Goal: Information Seeking & Learning: Compare options

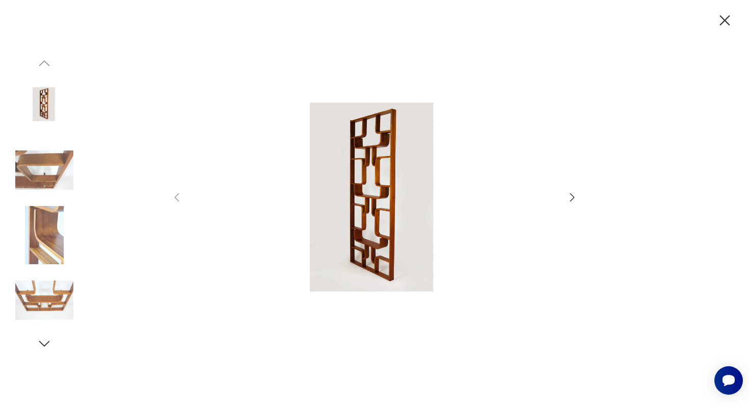
click at [575, 197] on icon "button" at bounding box center [572, 197] width 12 height 12
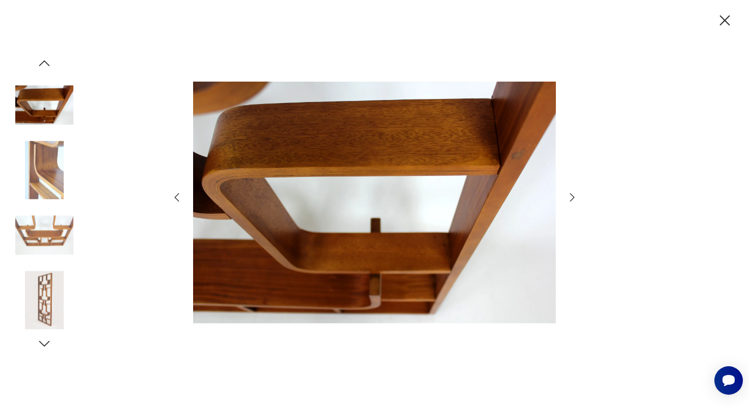
click at [575, 197] on icon "button" at bounding box center [572, 197] width 12 height 12
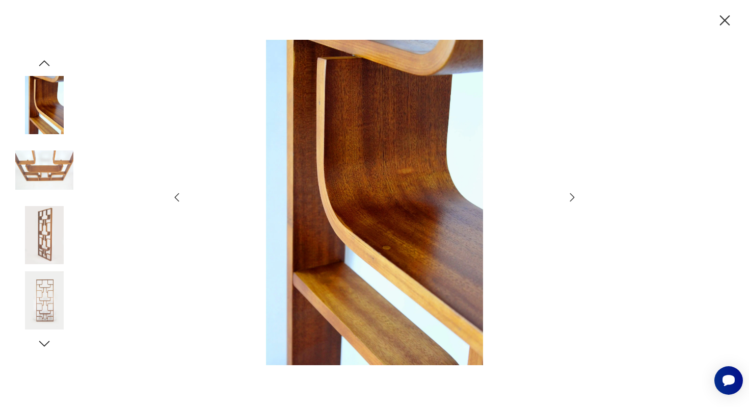
click at [575, 197] on icon "button" at bounding box center [572, 197] width 12 height 12
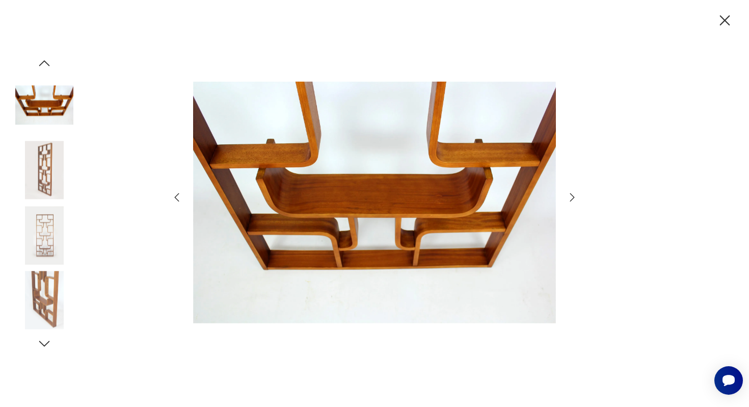
click at [575, 197] on icon "button" at bounding box center [572, 197] width 12 height 12
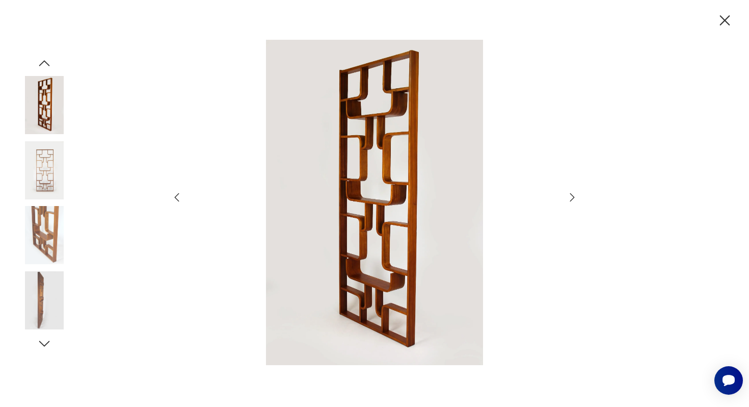
click at [730, 27] on icon "button" at bounding box center [725, 21] width 18 height 18
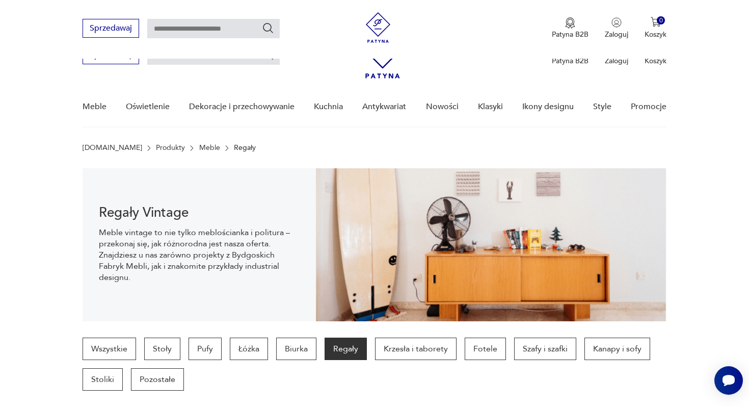
scroll to position [899, 0]
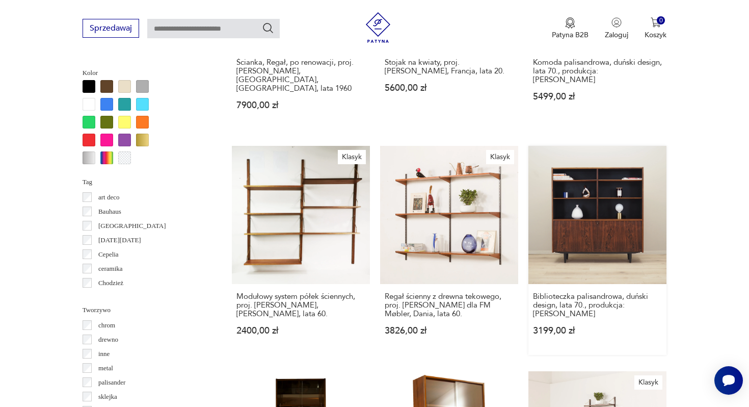
click at [563, 241] on link "Biblioteczka palisandrowa, duński design, lata 70., produkcja: [PERSON_NAME] 31…" at bounding box center [598, 250] width 138 height 209
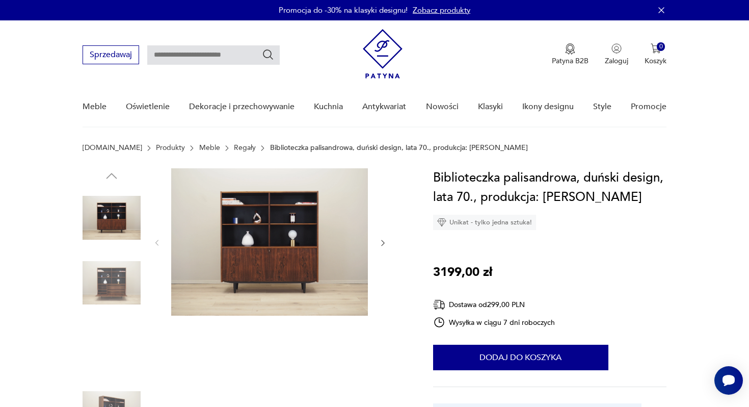
click at [267, 267] on img at bounding box center [269, 241] width 197 height 147
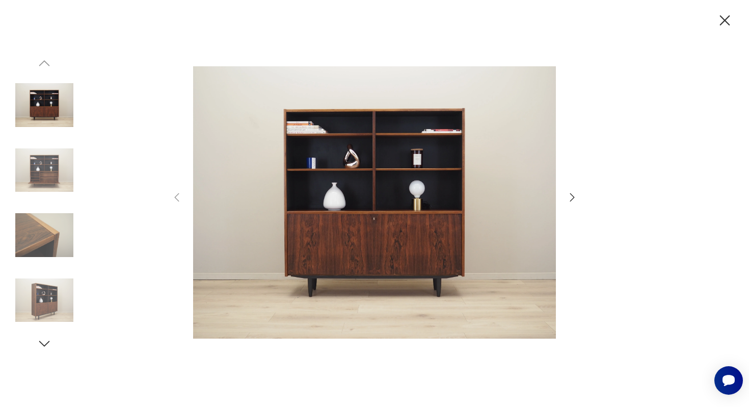
click at [570, 194] on icon "button" at bounding box center [572, 197] width 12 height 12
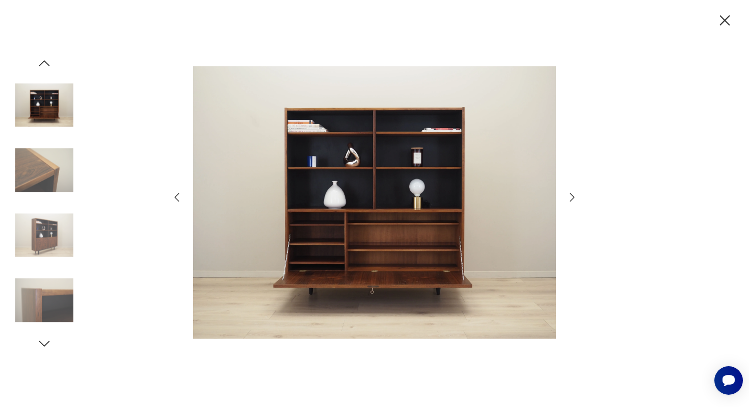
click at [570, 194] on icon "button" at bounding box center [572, 197] width 12 height 12
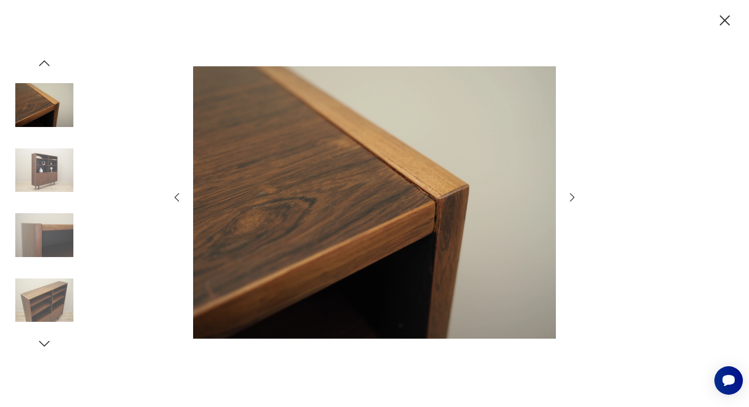
click at [570, 194] on icon "button" at bounding box center [572, 197] width 12 height 12
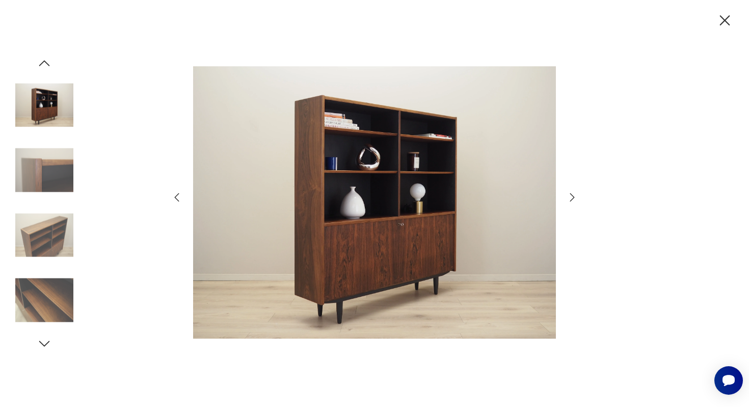
click at [570, 194] on icon "button" at bounding box center [572, 197] width 12 height 12
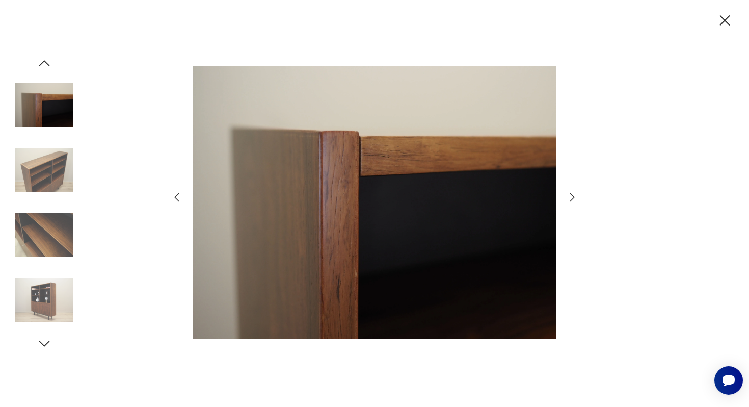
click at [570, 194] on icon "button" at bounding box center [572, 197] width 12 height 12
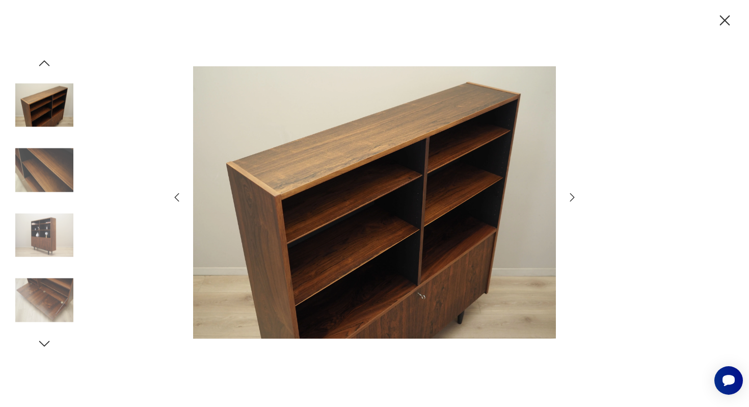
click at [570, 194] on icon "button" at bounding box center [572, 197] width 12 height 12
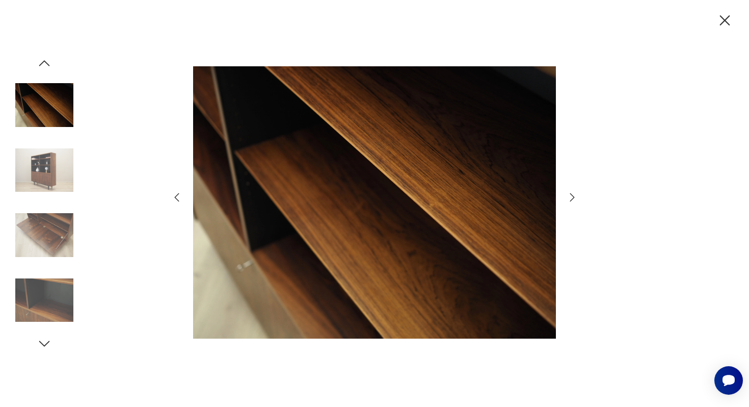
click at [570, 194] on icon "button" at bounding box center [572, 197] width 12 height 12
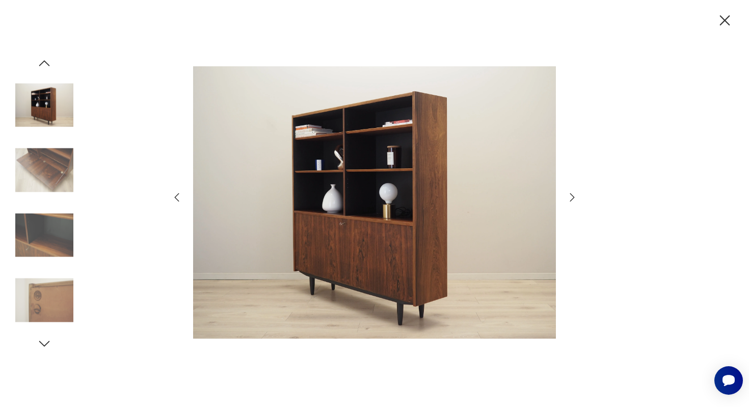
click at [570, 194] on icon "button" at bounding box center [572, 197] width 12 height 12
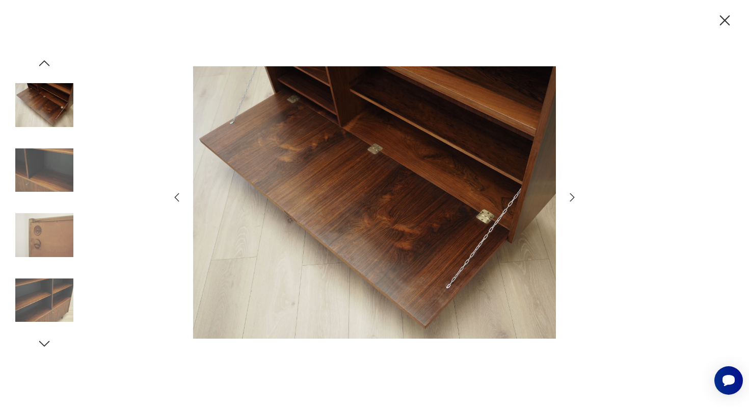
click at [727, 16] on icon "button" at bounding box center [725, 21] width 18 height 18
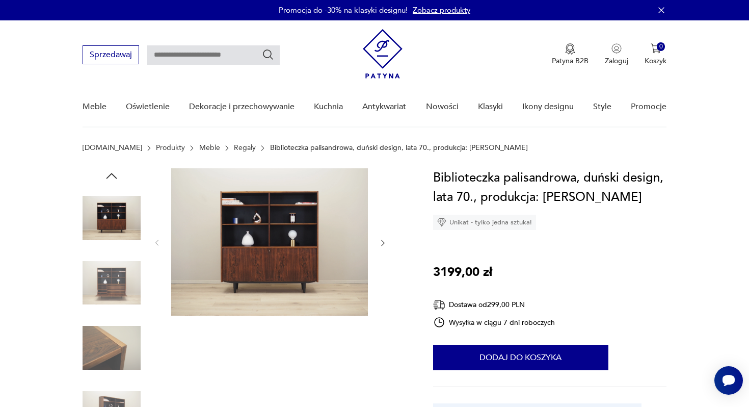
scroll to position [73, 0]
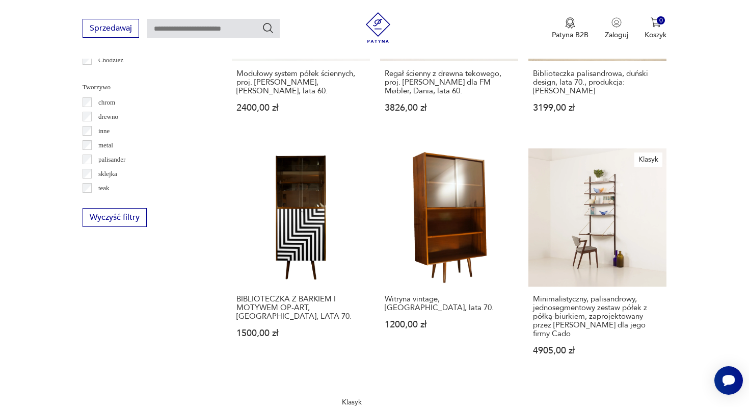
scroll to position [1202, 0]
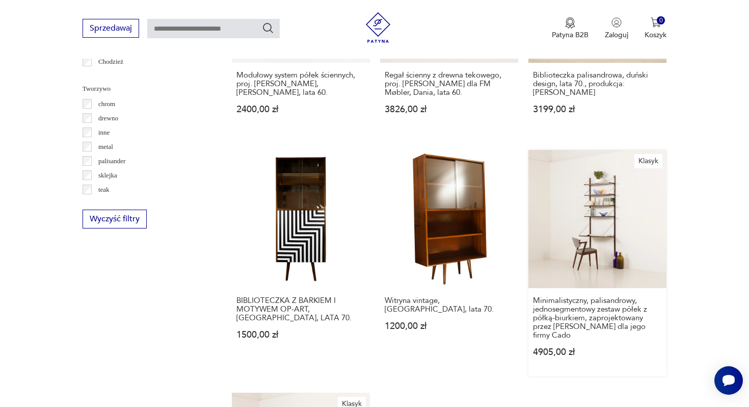
click at [581, 211] on link "Klasyk Minimalistyczny, palisandrowy, jednosegmentowy zestaw półek z półką-biur…" at bounding box center [598, 263] width 138 height 226
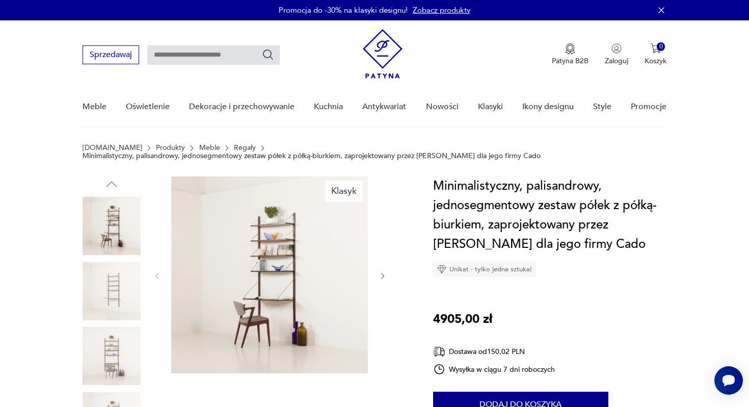
click at [226, 282] on img at bounding box center [269, 274] width 197 height 197
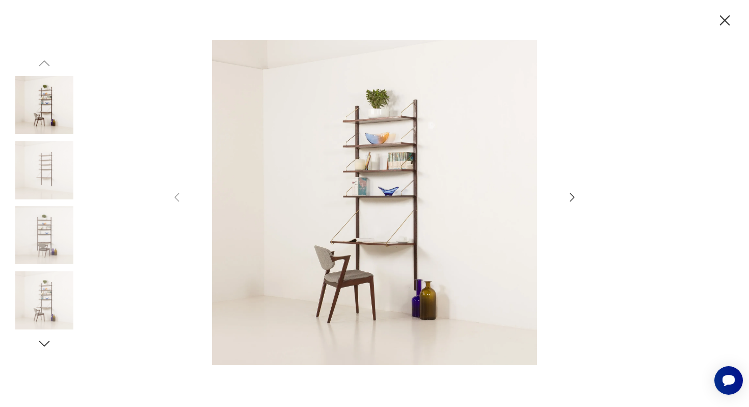
click at [570, 195] on icon "button" at bounding box center [572, 197] width 12 height 12
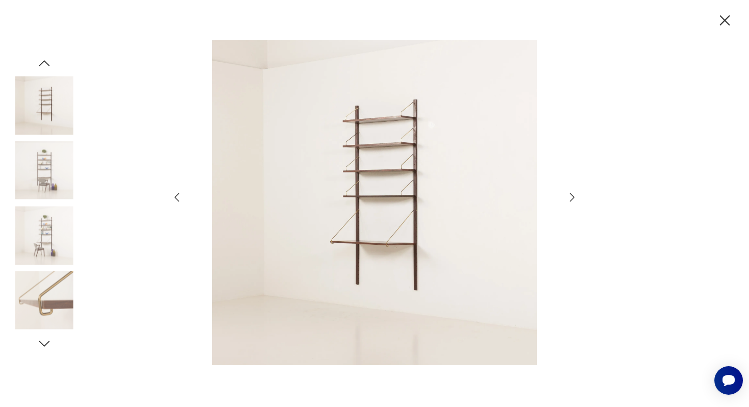
click at [570, 195] on icon "button" at bounding box center [572, 197] width 12 height 12
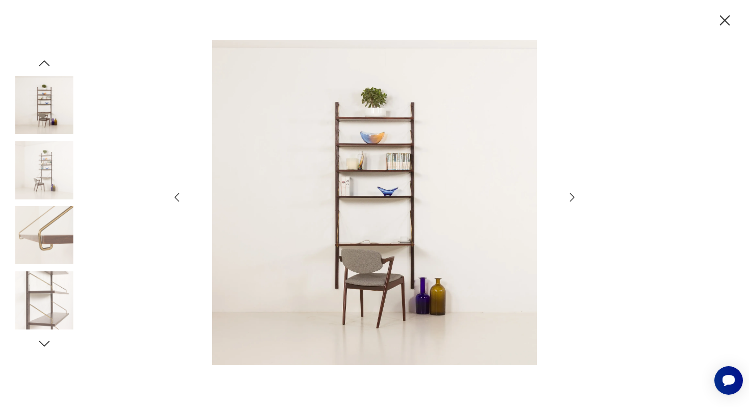
click at [570, 195] on icon "button" at bounding box center [572, 197] width 12 height 12
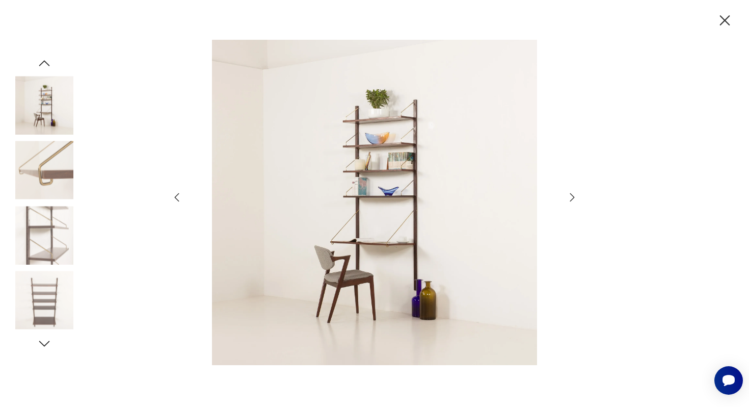
click at [570, 195] on icon "button" at bounding box center [572, 197] width 12 height 12
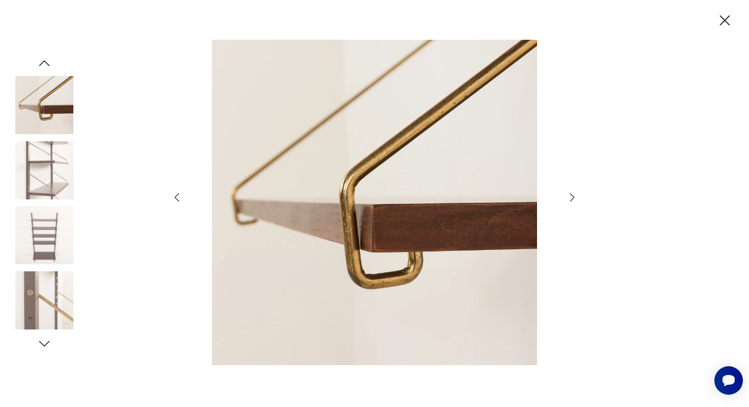
click at [570, 195] on icon "button" at bounding box center [572, 197] width 12 height 12
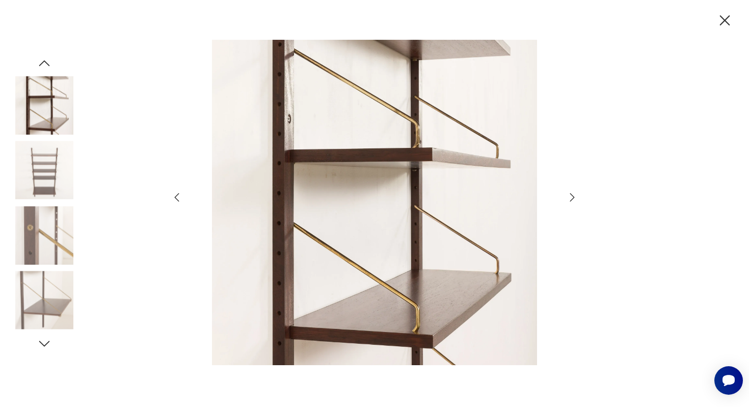
click at [570, 195] on icon "button" at bounding box center [572, 197] width 12 height 12
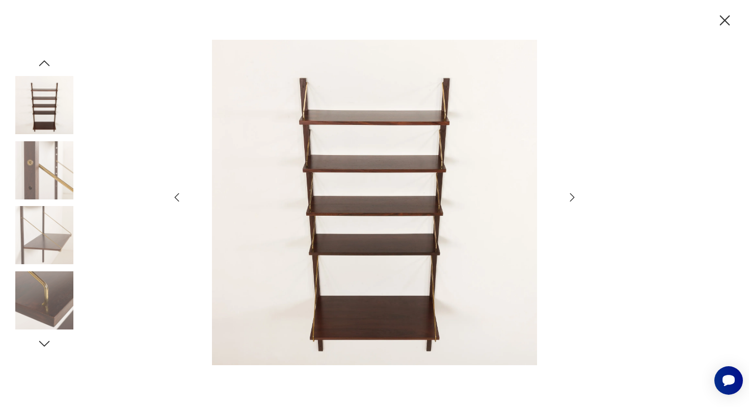
click at [570, 195] on icon "button" at bounding box center [572, 197] width 12 height 12
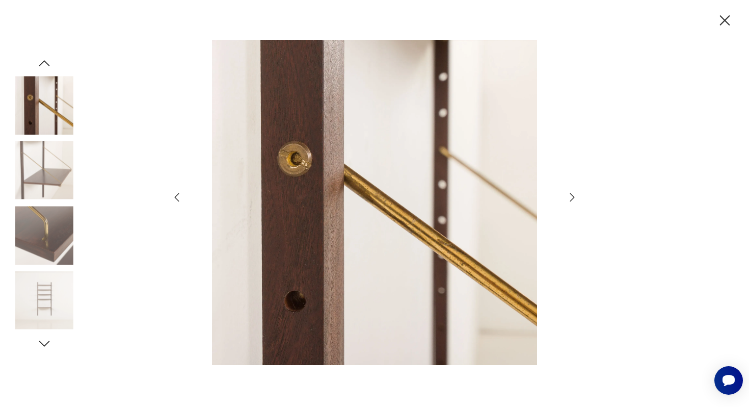
click at [570, 195] on icon "button" at bounding box center [572, 197] width 12 height 12
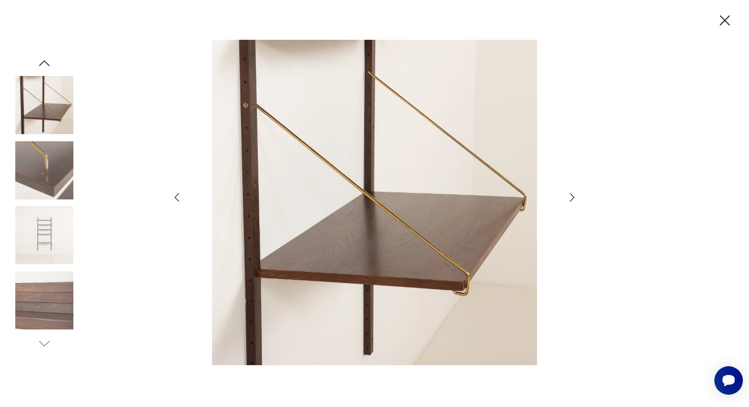
click at [570, 195] on icon "button" at bounding box center [572, 197] width 12 height 12
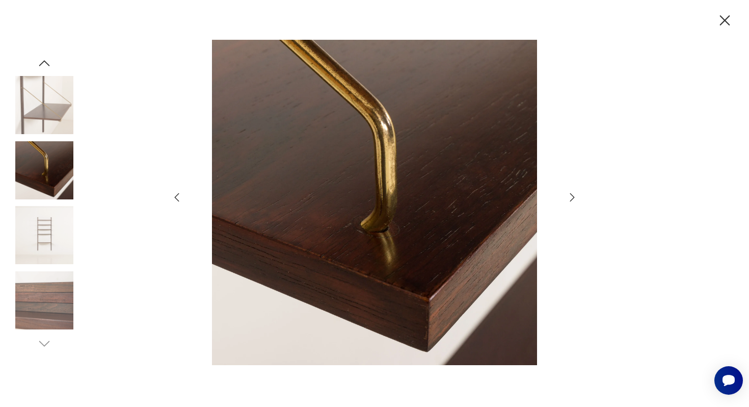
click at [570, 195] on icon "button" at bounding box center [572, 197] width 12 height 12
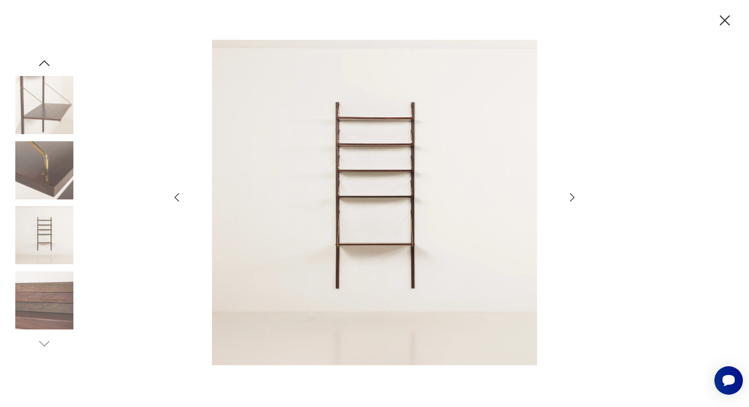
click at [570, 195] on icon "button" at bounding box center [572, 197] width 12 height 12
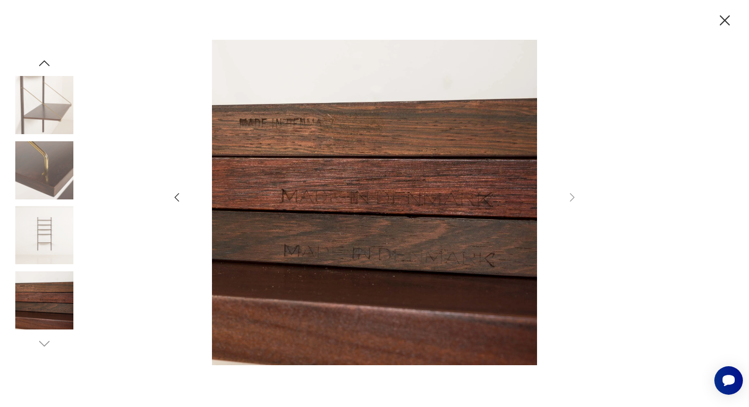
click at [727, 23] on icon "button" at bounding box center [725, 20] width 10 height 10
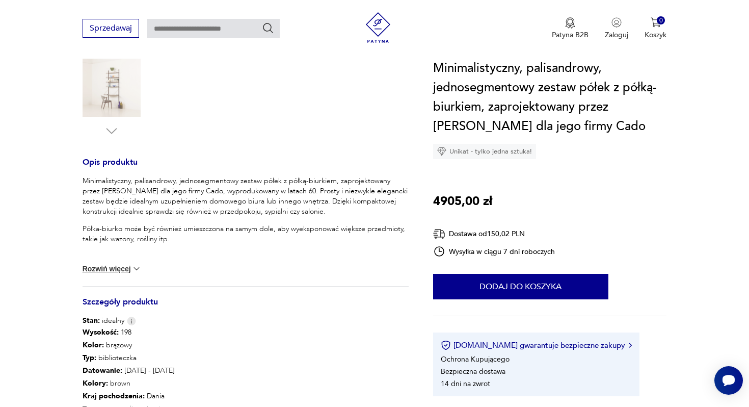
scroll to position [388, 0]
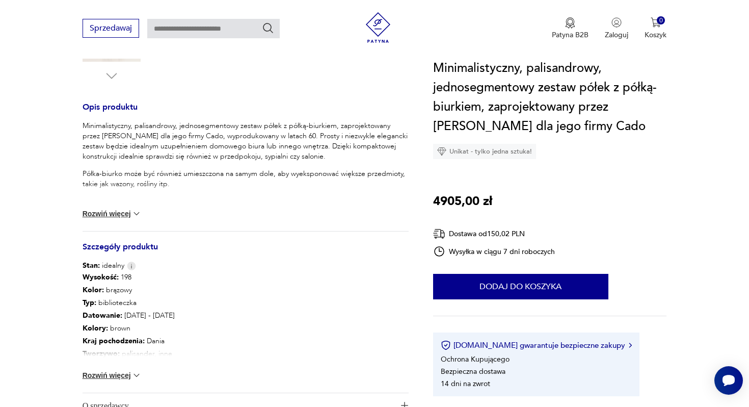
click at [133, 367] on div "Wysokość : 198 Kolor: brązowy Typ : biblioteczka Datowanie : [DATE] - [DATE] Ko…" at bounding box center [246, 332] width 326 height 122
click at [133, 369] on div "Wysokość : 198 Kolor: brązowy Typ : biblioteczka Datowanie : [DATE] - [DATE] Ko…" at bounding box center [246, 332] width 326 height 122
click at [135, 371] on img at bounding box center [137, 375] width 10 height 10
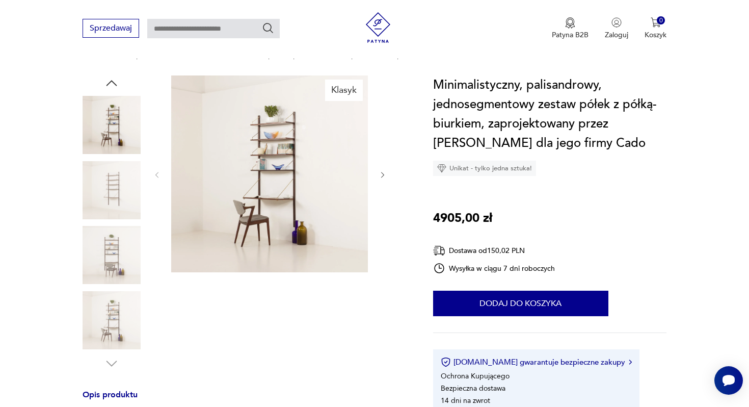
scroll to position [0, 0]
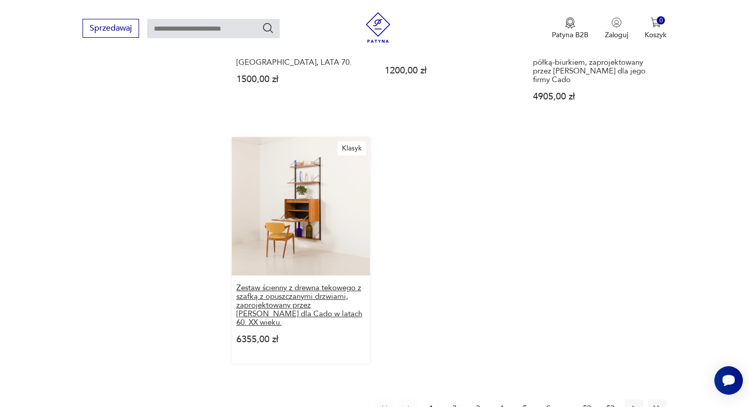
scroll to position [1521, 0]
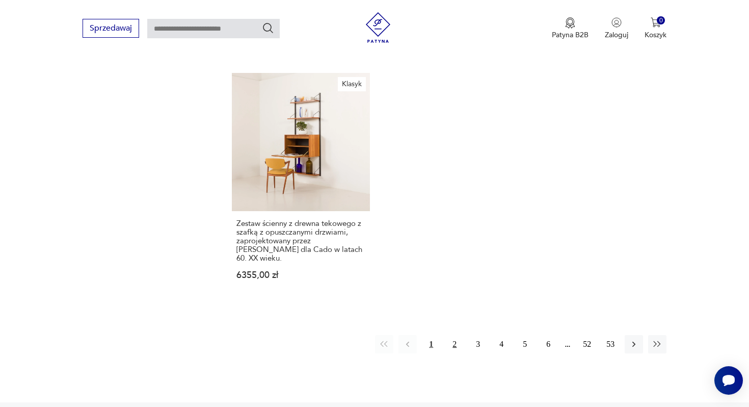
click at [453, 335] on button "2" at bounding box center [454, 344] width 18 height 18
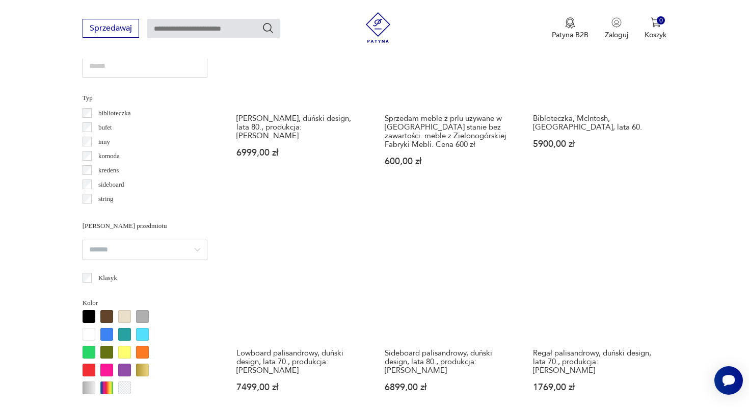
scroll to position [785, 0]
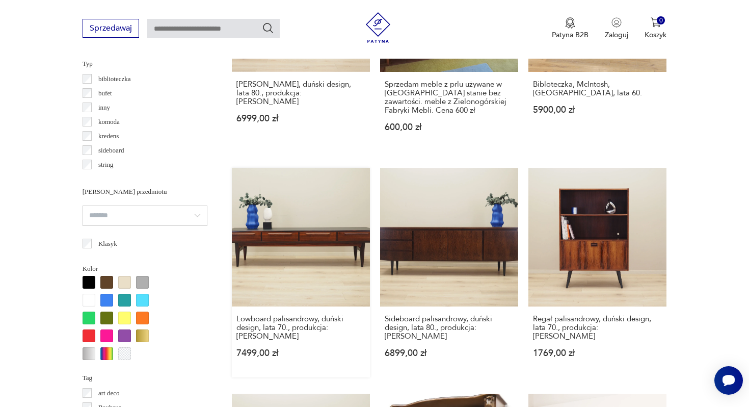
click at [309, 227] on link "Lowboard palisandrowy, duński design, lata 70., produkcja: [PERSON_NAME] 7499,0…" at bounding box center [301, 272] width 138 height 209
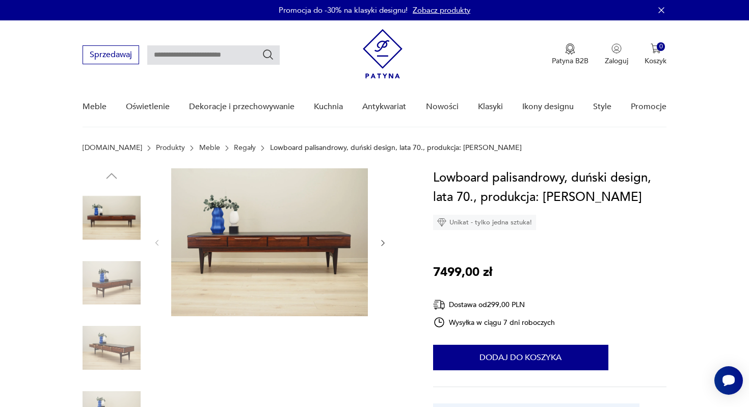
click at [309, 227] on img at bounding box center [269, 242] width 197 height 148
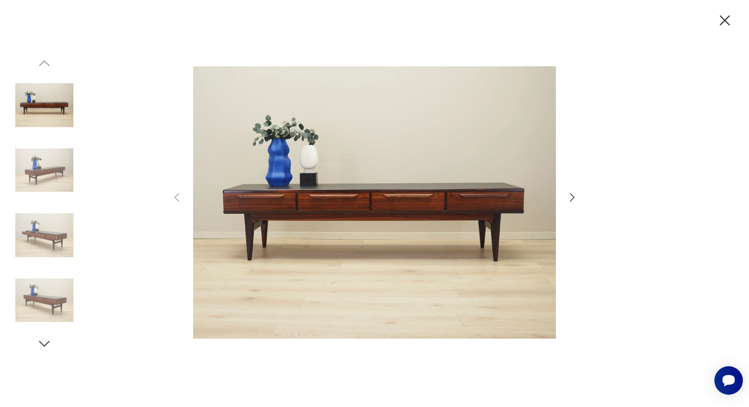
click at [574, 198] on icon "button" at bounding box center [572, 197] width 12 height 12
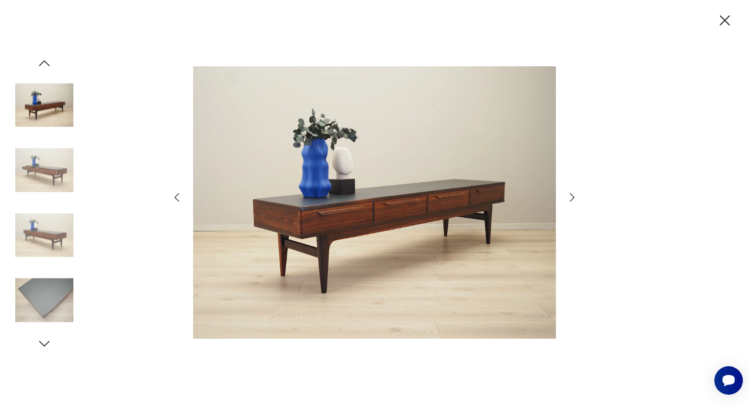
click at [574, 198] on icon "button" at bounding box center [572, 197] width 12 height 12
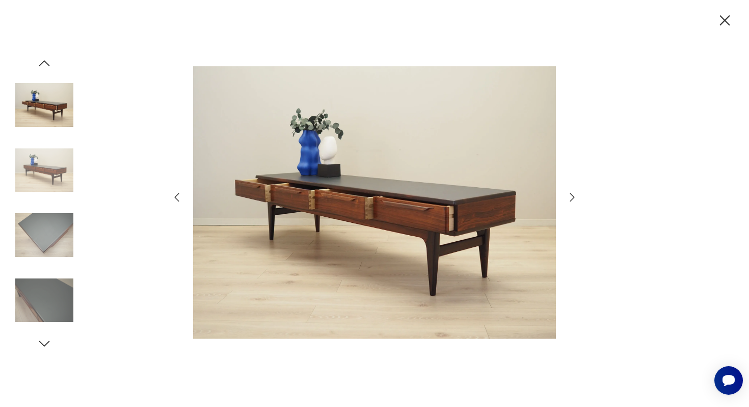
click at [574, 198] on icon "button" at bounding box center [572, 197] width 12 height 12
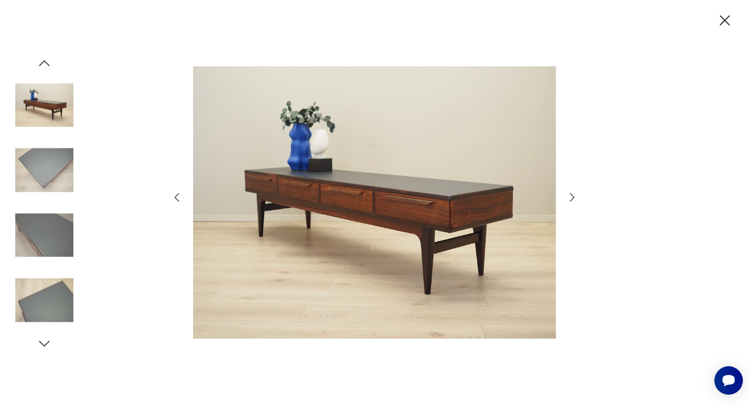
click at [574, 198] on icon "button" at bounding box center [572, 197] width 12 height 12
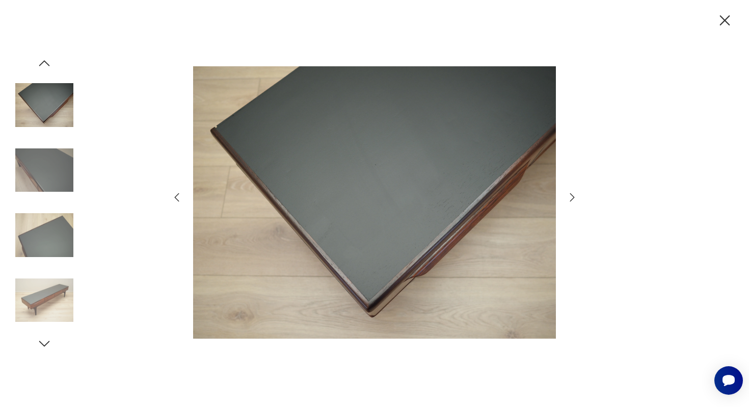
click at [574, 198] on icon "button" at bounding box center [572, 197] width 12 height 12
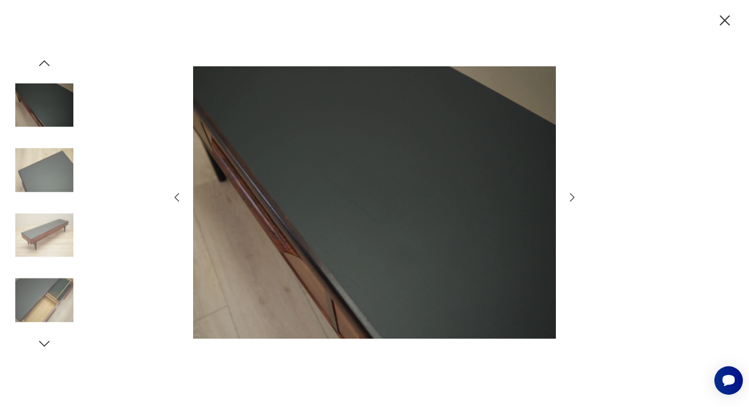
click at [574, 198] on icon "button" at bounding box center [572, 197] width 12 height 12
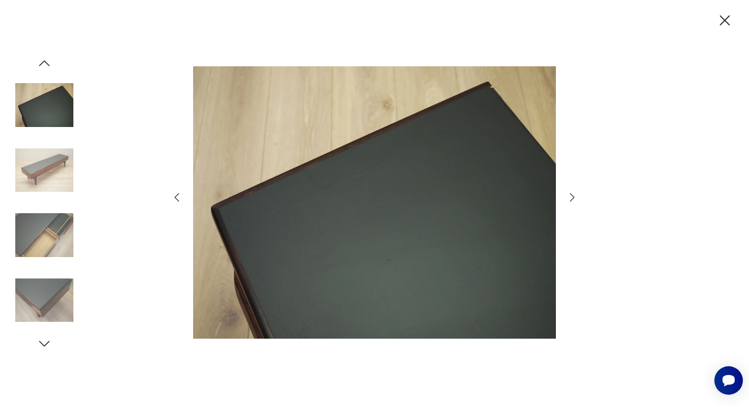
click at [574, 198] on icon "button" at bounding box center [572, 197] width 12 height 12
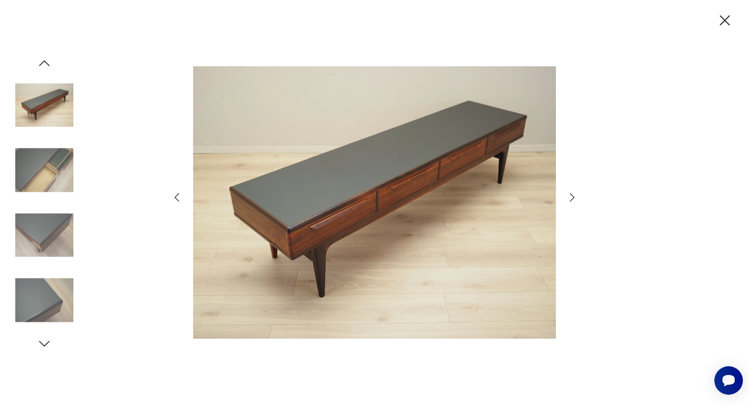
click at [574, 198] on icon "button" at bounding box center [572, 197] width 12 height 12
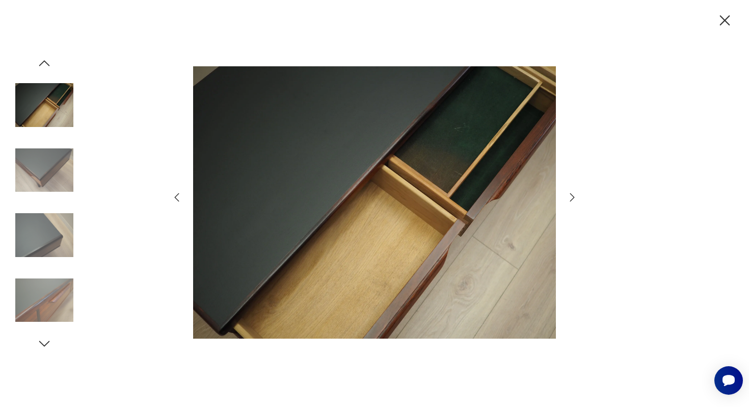
click at [574, 198] on icon "button" at bounding box center [572, 197] width 12 height 12
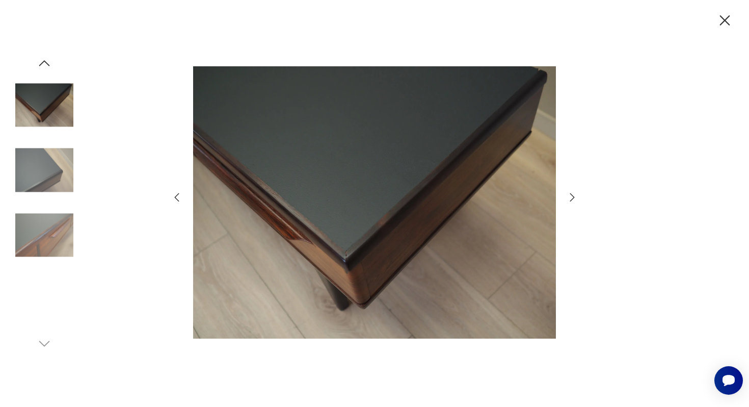
click at [574, 198] on icon "button" at bounding box center [572, 197] width 12 height 12
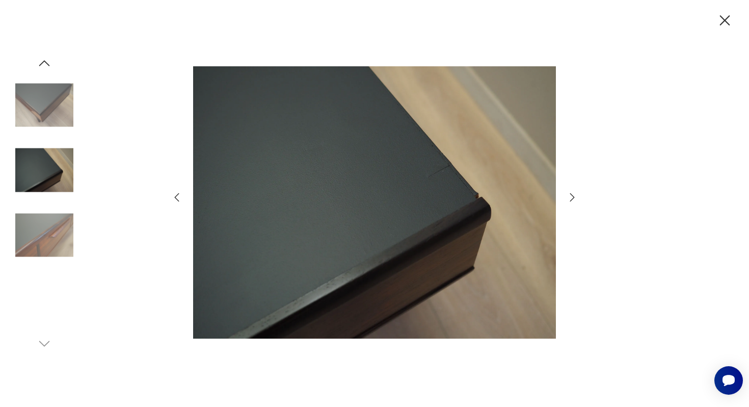
click at [574, 198] on icon "button" at bounding box center [572, 197] width 12 height 12
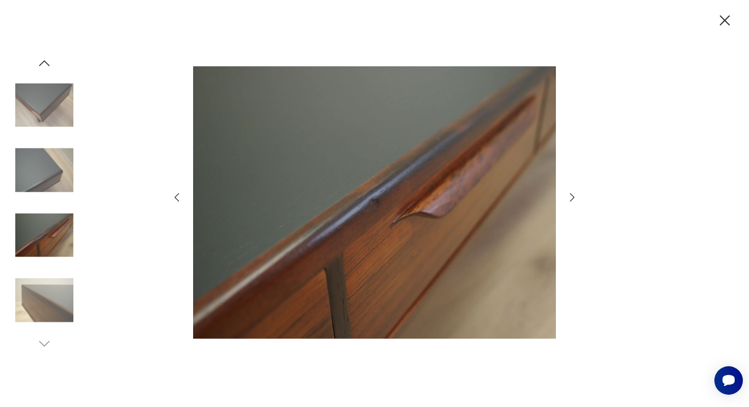
click at [719, 31] on div at bounding box center [374, 203] width 749 height 407
click at [723, 20] on icon "button" at bounding box center [725, 21] width 18 height 18
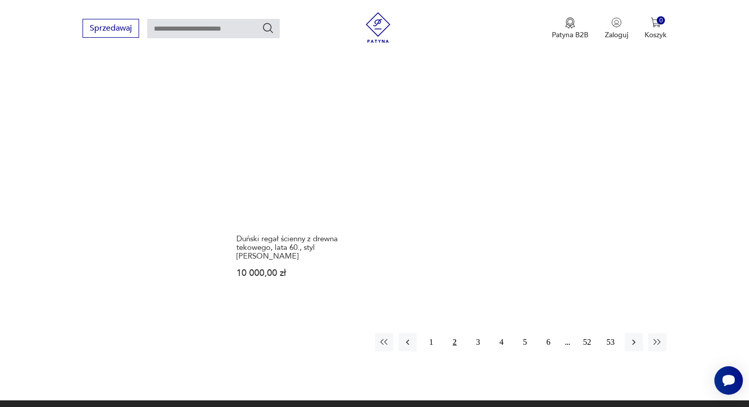
scroll to position [1562, 0]
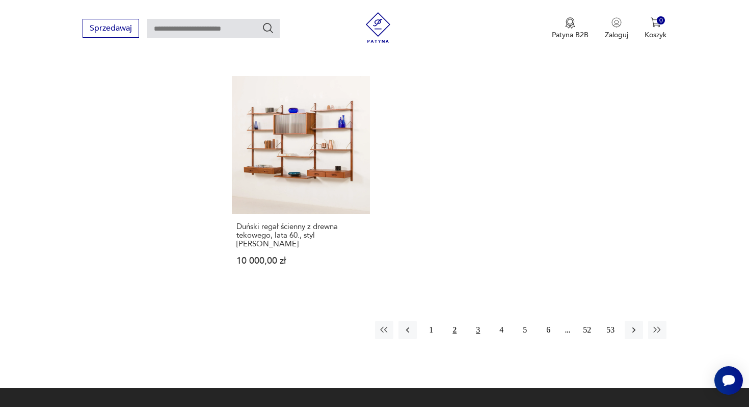
click at [470, 321] on button "3" at bounding box center [478, 330] width 18 height 18
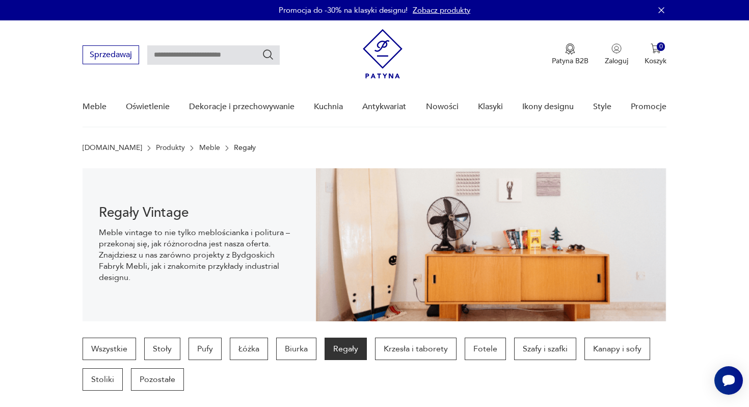
click at [218, 53] on input "text" at bounding box center [213, 54] width 133 height 19
type input "******"
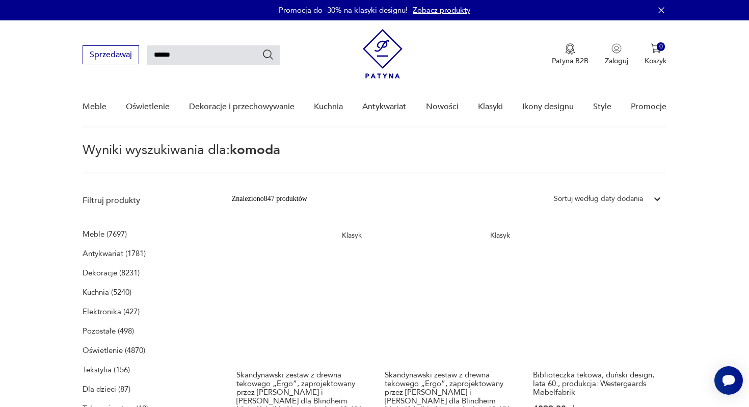
type input "******"
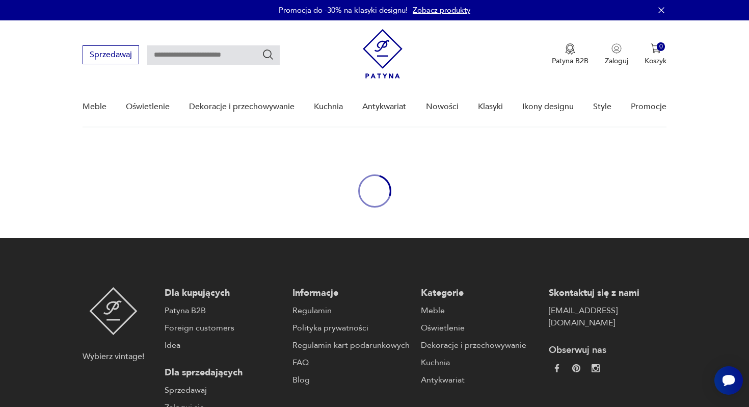
type input "******"
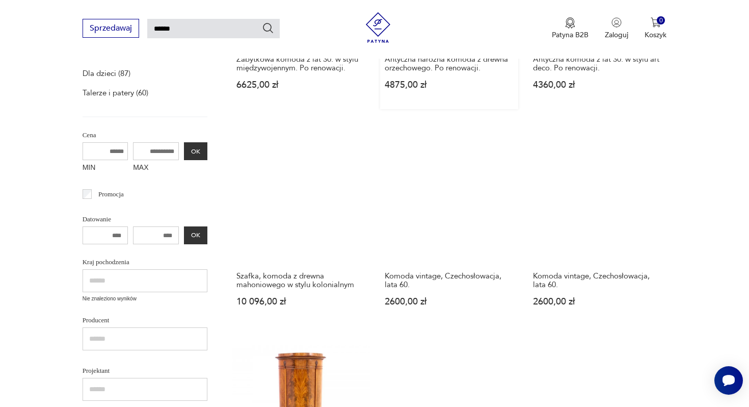
scroll to position [315, 0]
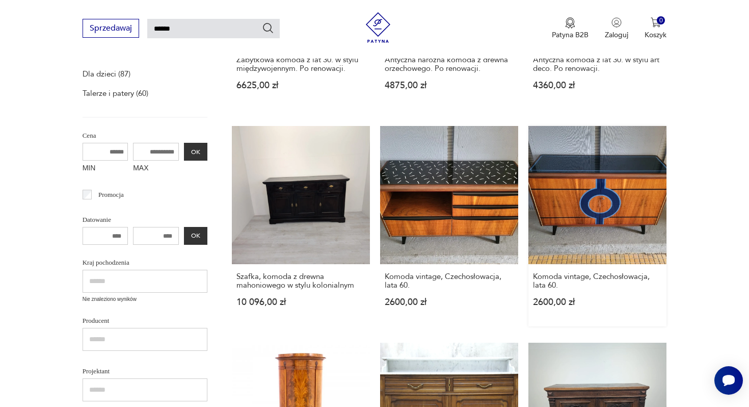
click at [588, 221] on link "Komoda vintage, Czechosłowacja, lata 60. 2600,00 zł" at bounding box center [598, 226] width 138 height 200
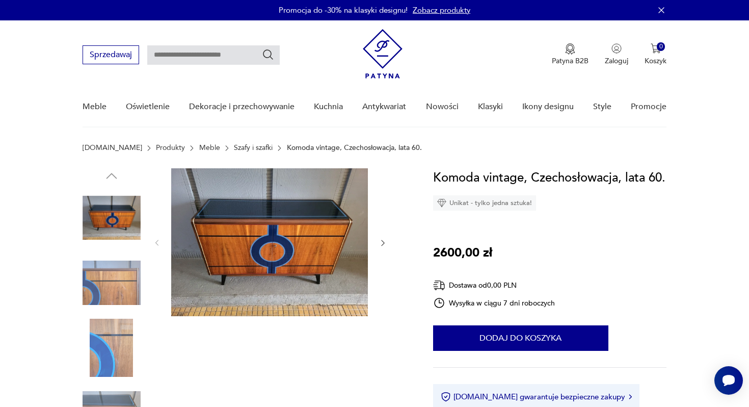
click at [225, 257] on img at bounding box center [269, 242] width 197 height 148
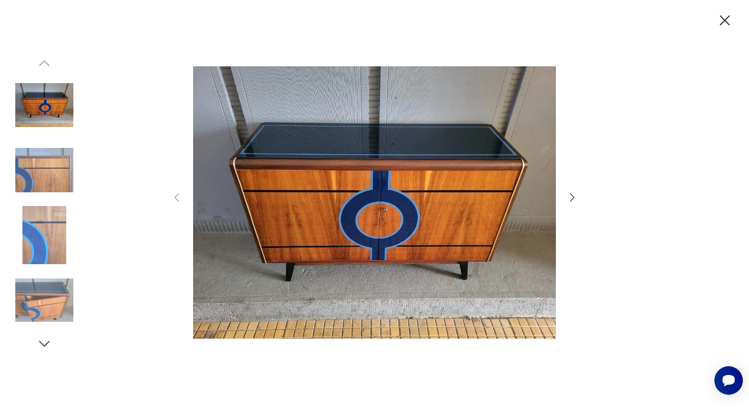
click at [725, 15] on icon "button" at bounding box center [725, 21] width 18 height 18
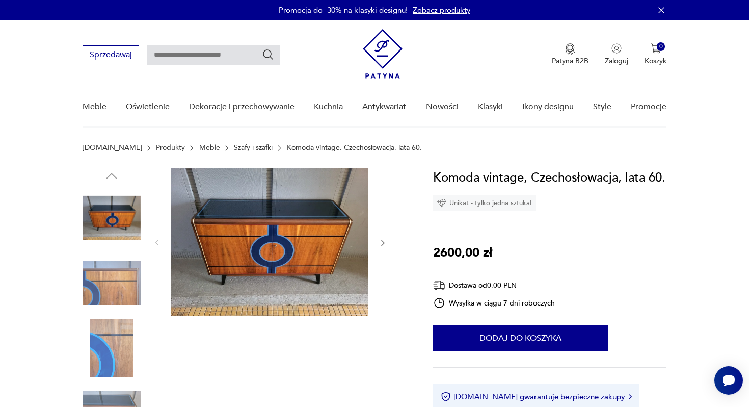
type input "******"
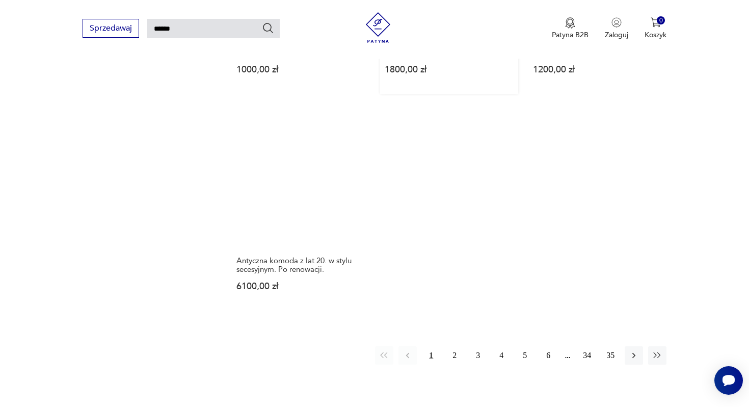
scroll to position [1217, 0]
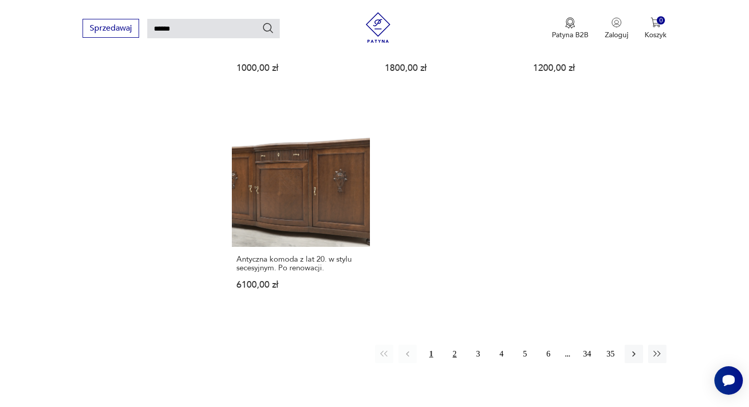
click at [446, 347] on button "2" at bounding box center [454, 354] width 18 height 18
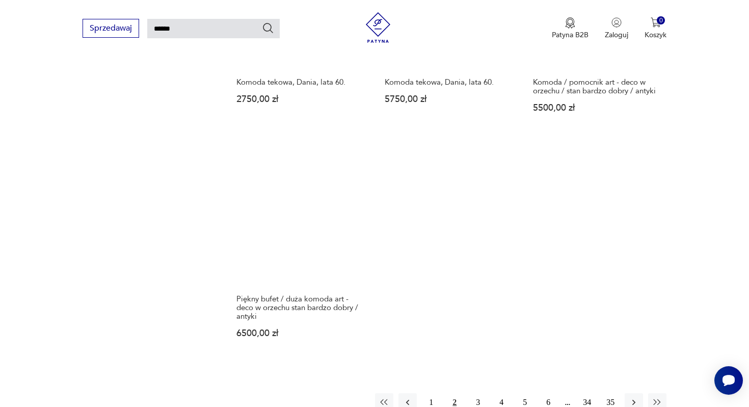
scroll to position [1231, 0]
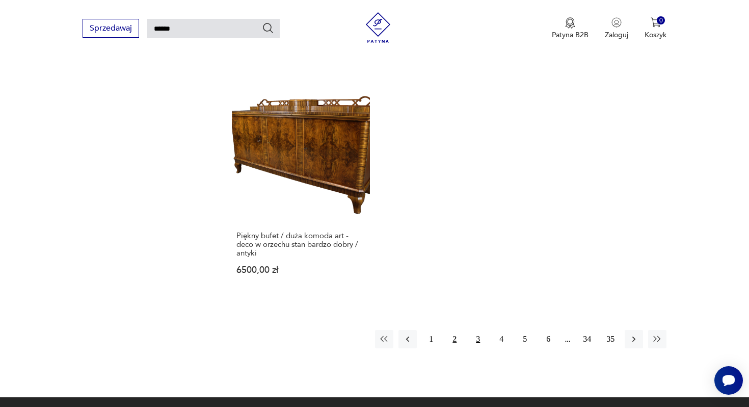
click at [478, 337] on button "3" at bounding box center [478, 339] width 18 height 18
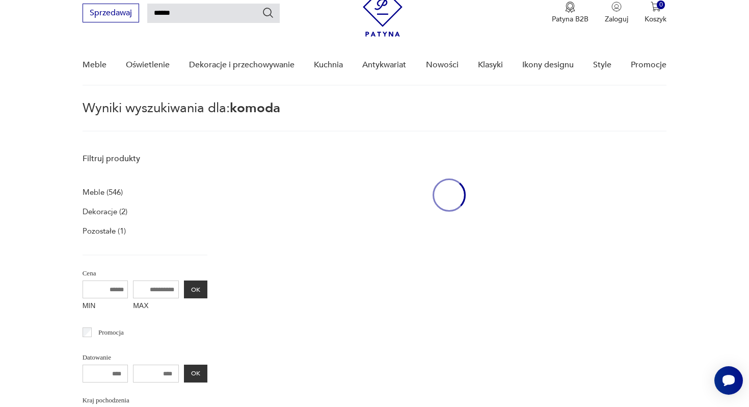
scroll to position [36, 0]
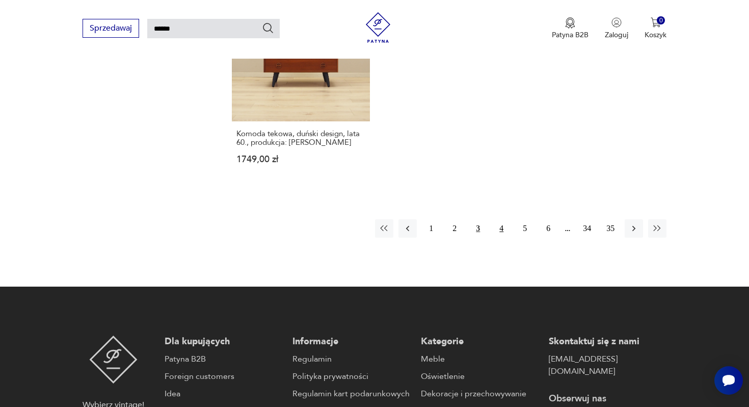
click at [504, 219] on button "4" at bounding box center [501, 228] width 18 height 18
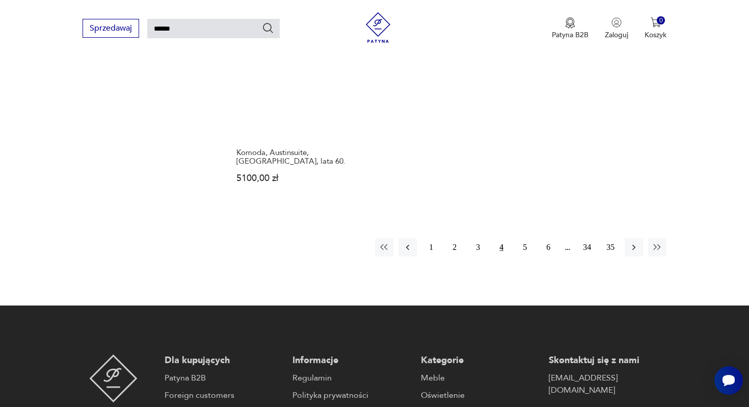
scroll to position [1332, 0]
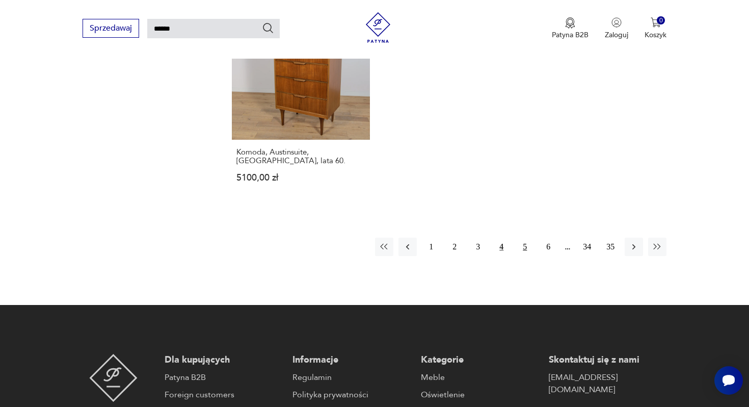
click at [522, 255] on button "5" at bounding box center [525, 247] width 18 height 18
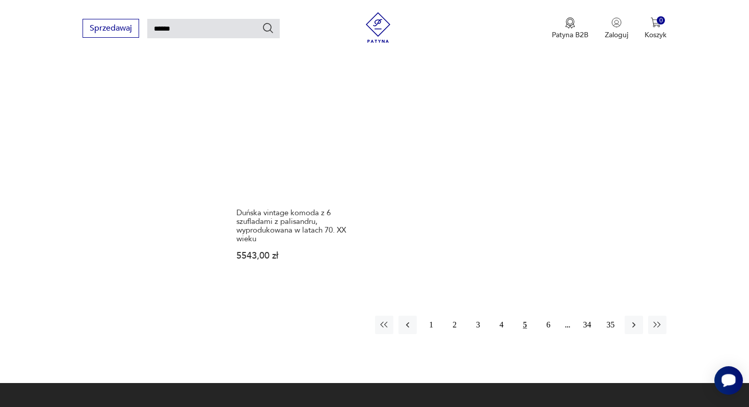
scroll to position [1322, 0]
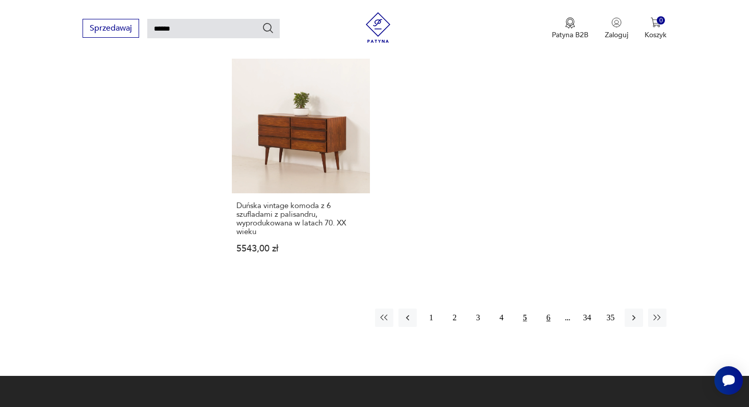
click at [546, 308] on button "6" at bounding box center [548, 317] width 18 height 18
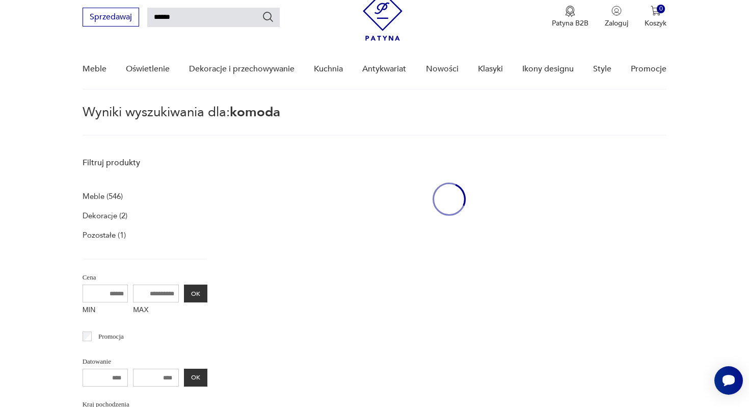
scroll to position [36, 0]
